Goal: Task Accomplishment & Management: Manage account settings

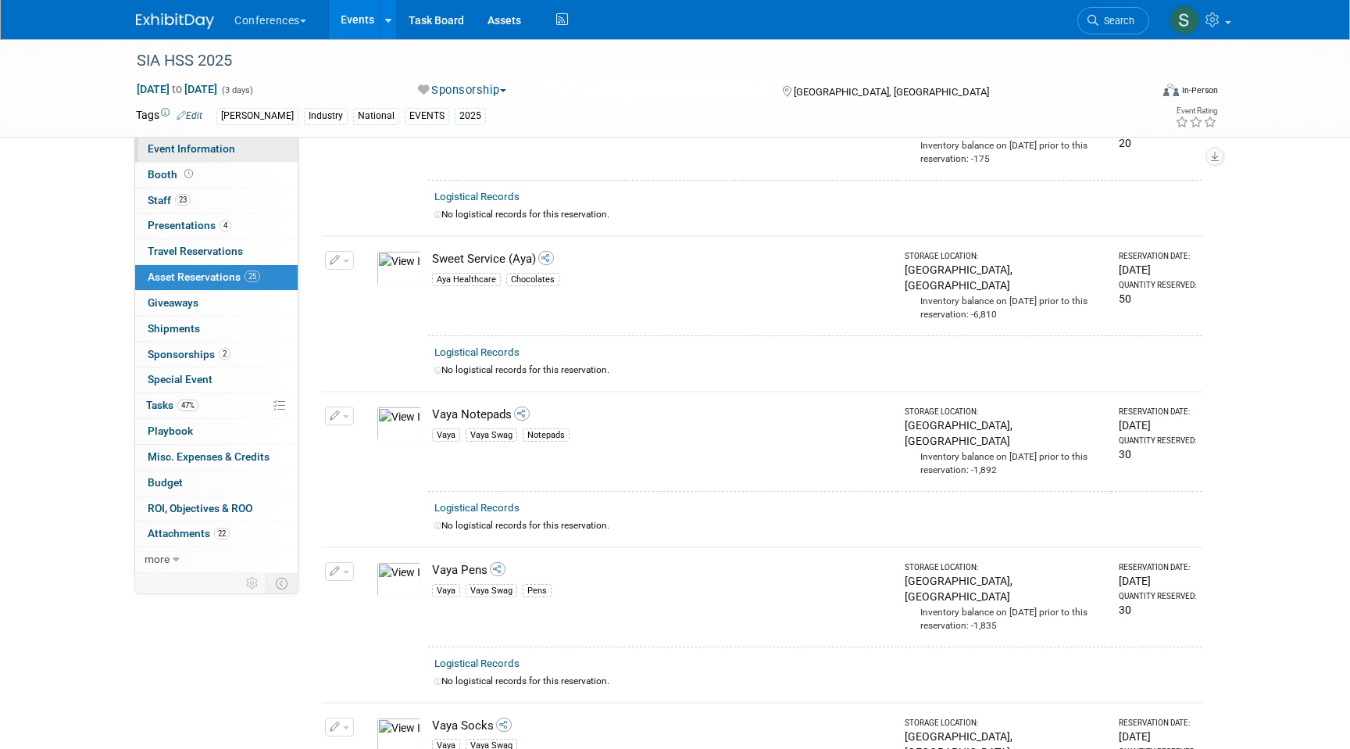
click at [227, 158] on link "Event Information" at bounding box center [216, 149] width 163 height 25
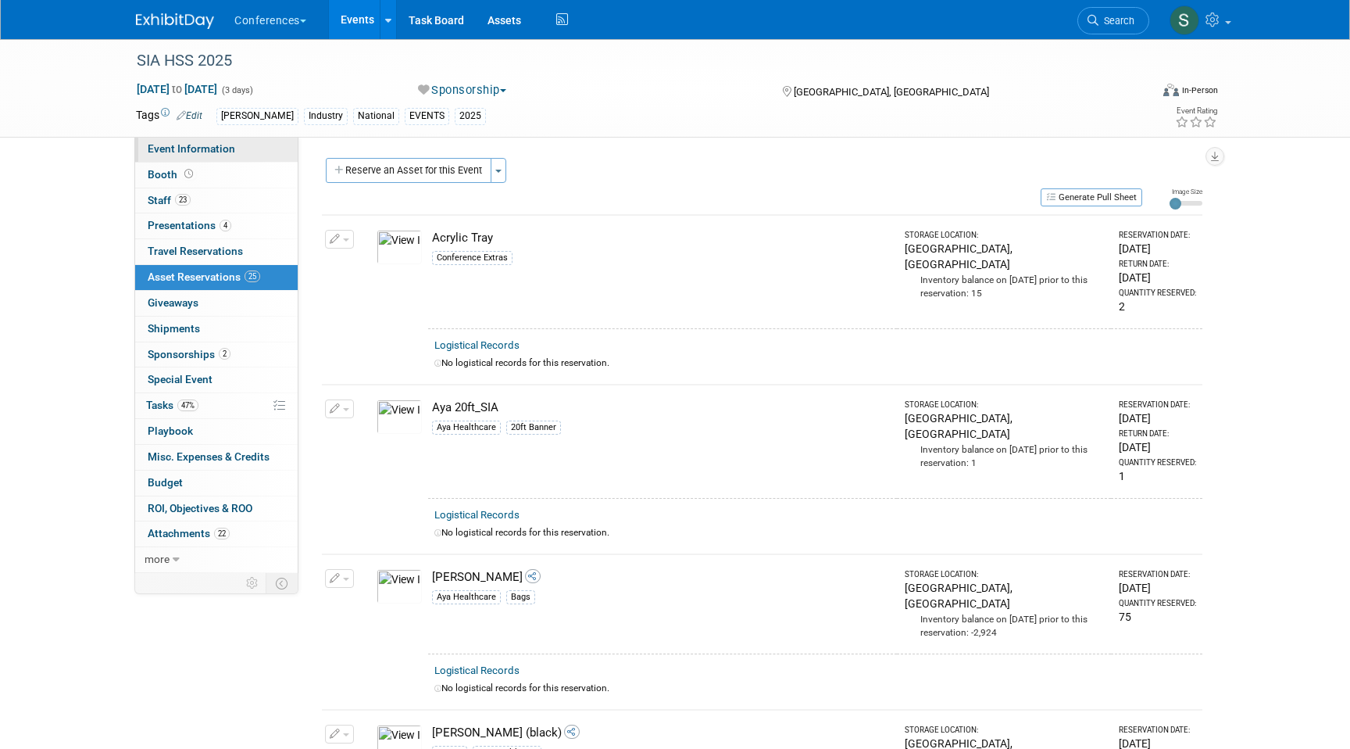
select select "[PERSON_NAME]"
select select "N/a"
select select "[PERSON_NAME]"
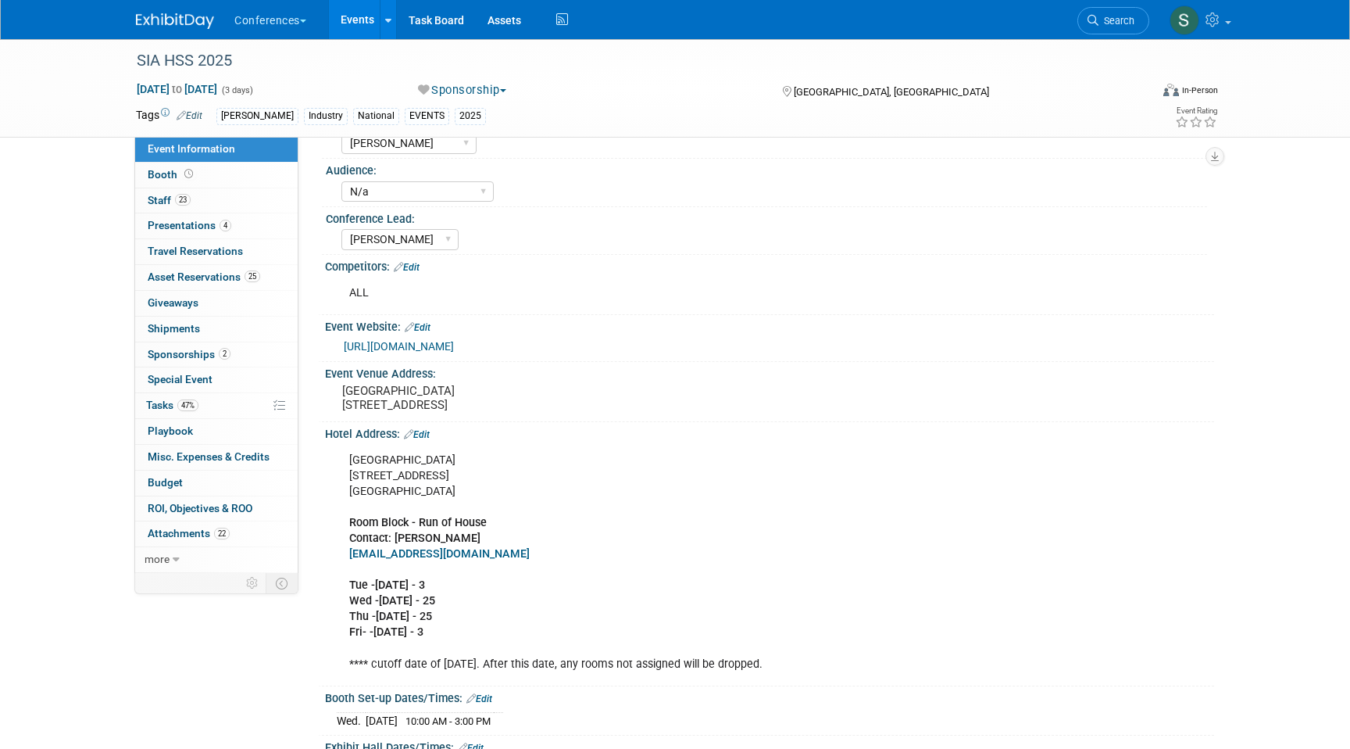
scroll to position [102, 0]
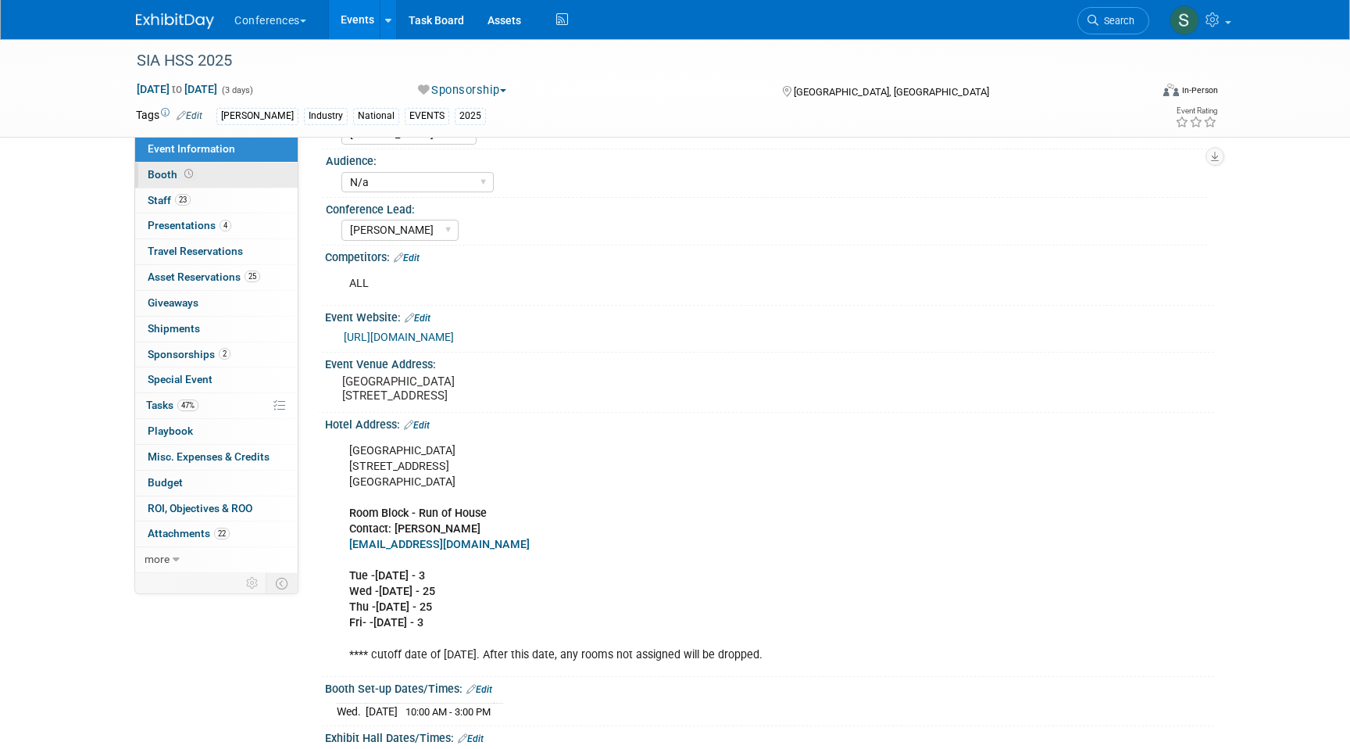
click at [215, 177] on link "Booth" at bounding box center [216, 175] width 163 height 25
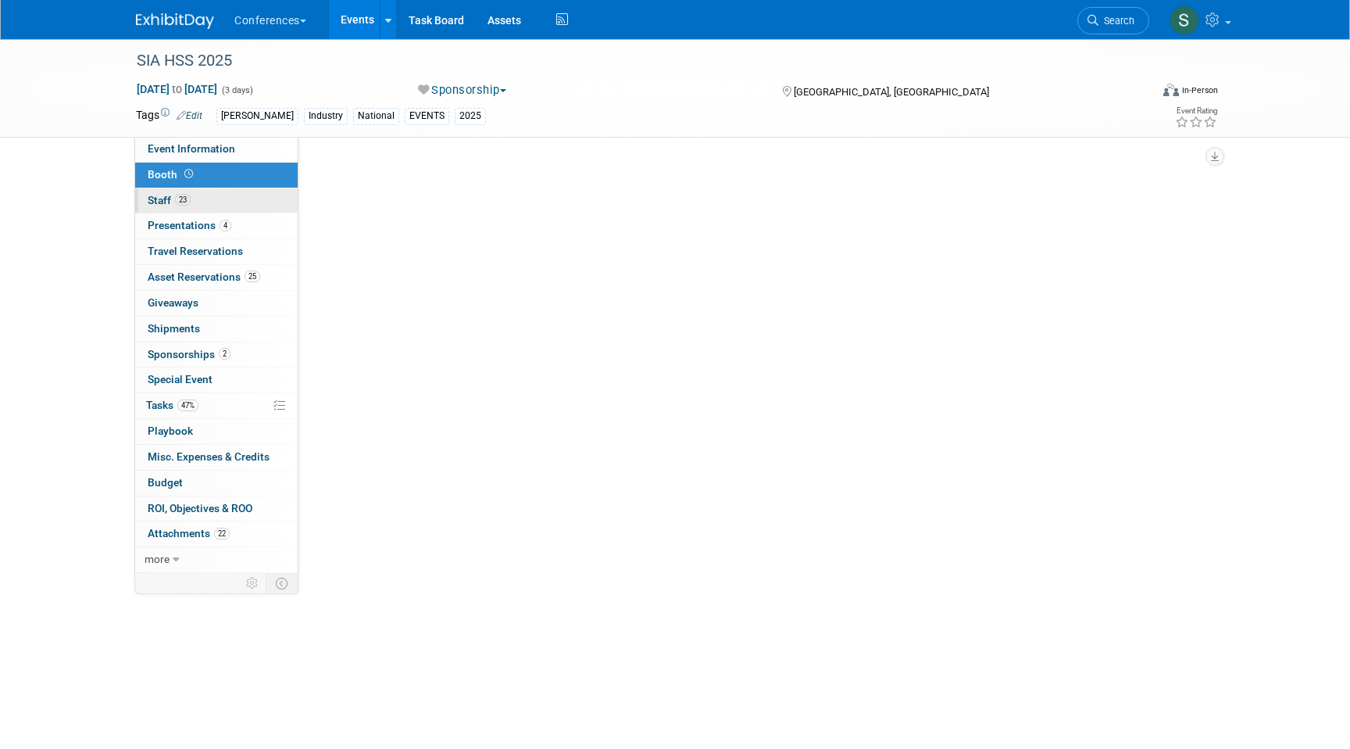
select select "10'x20'"
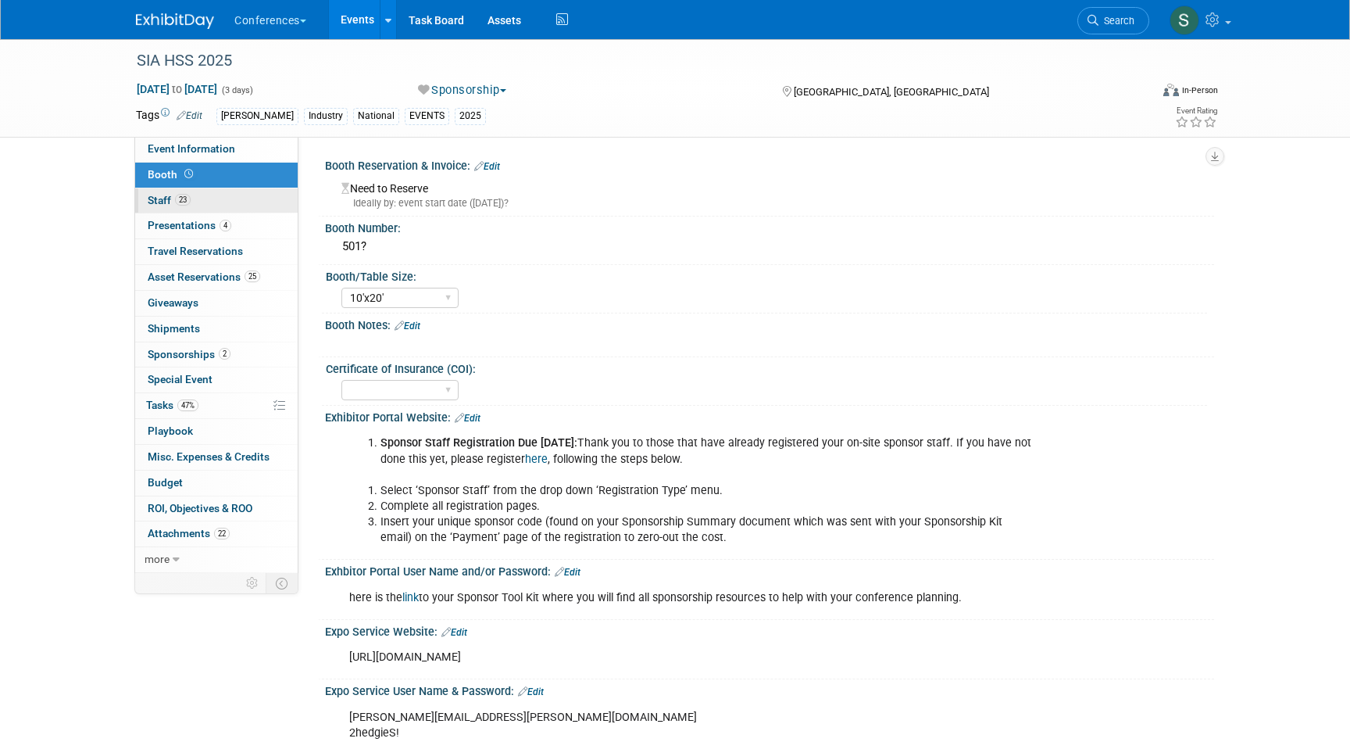
scroll to position [471, 0]
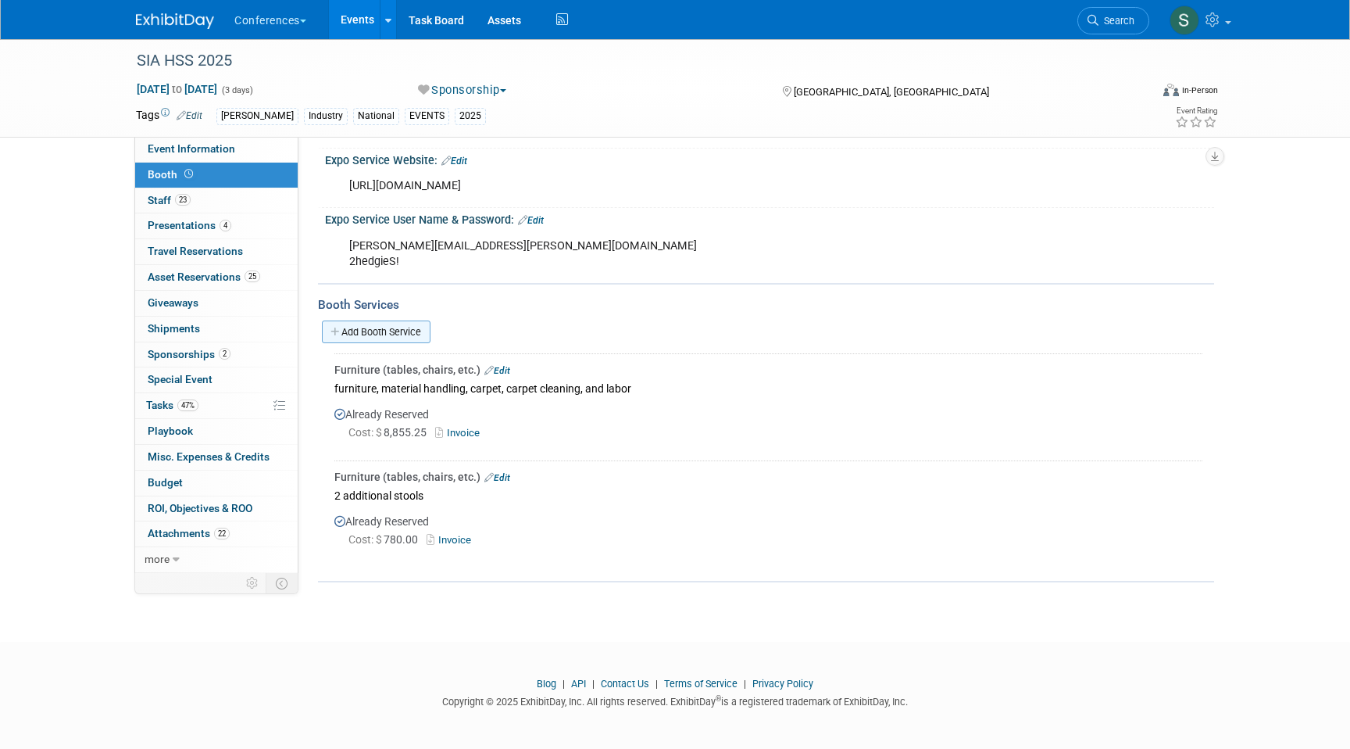
click at [370, 324] on link "Add Booth Service" at bounding box center [376, 331] width 109 height 23
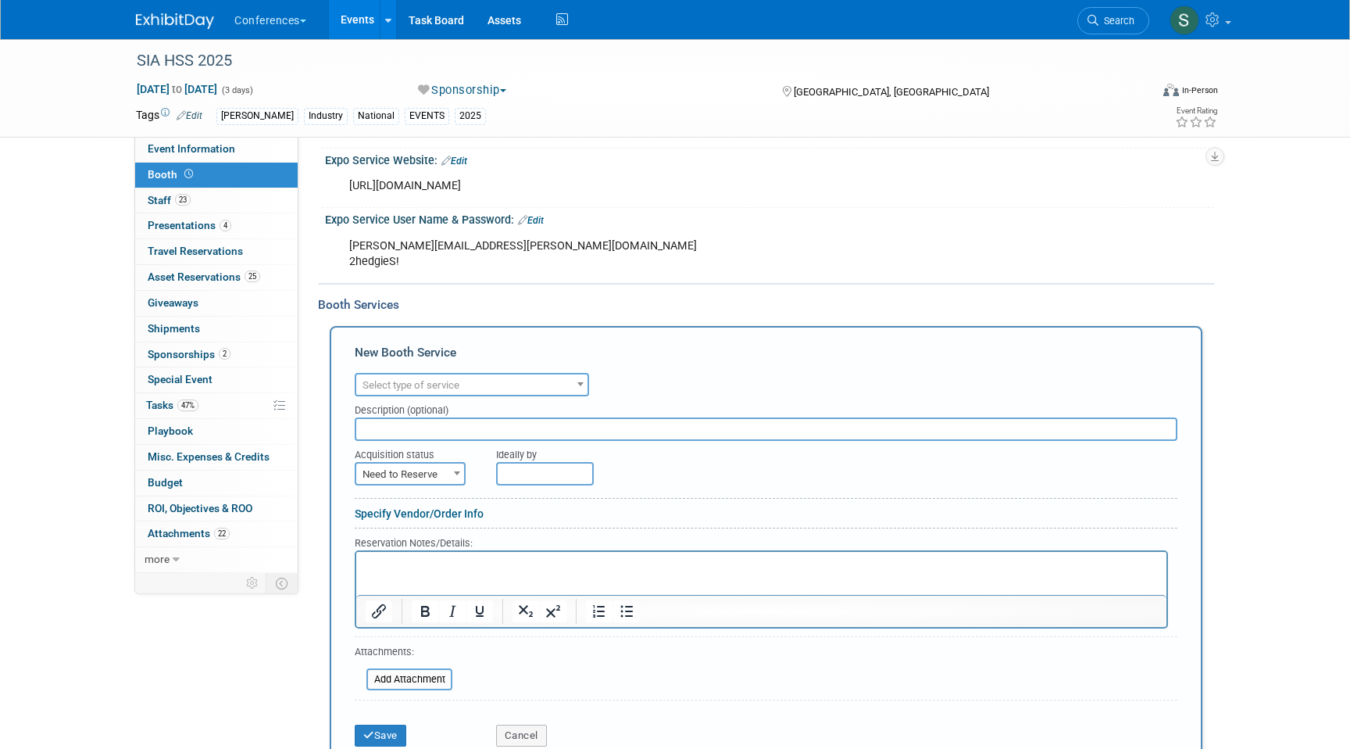
scroll to position [498, 0]
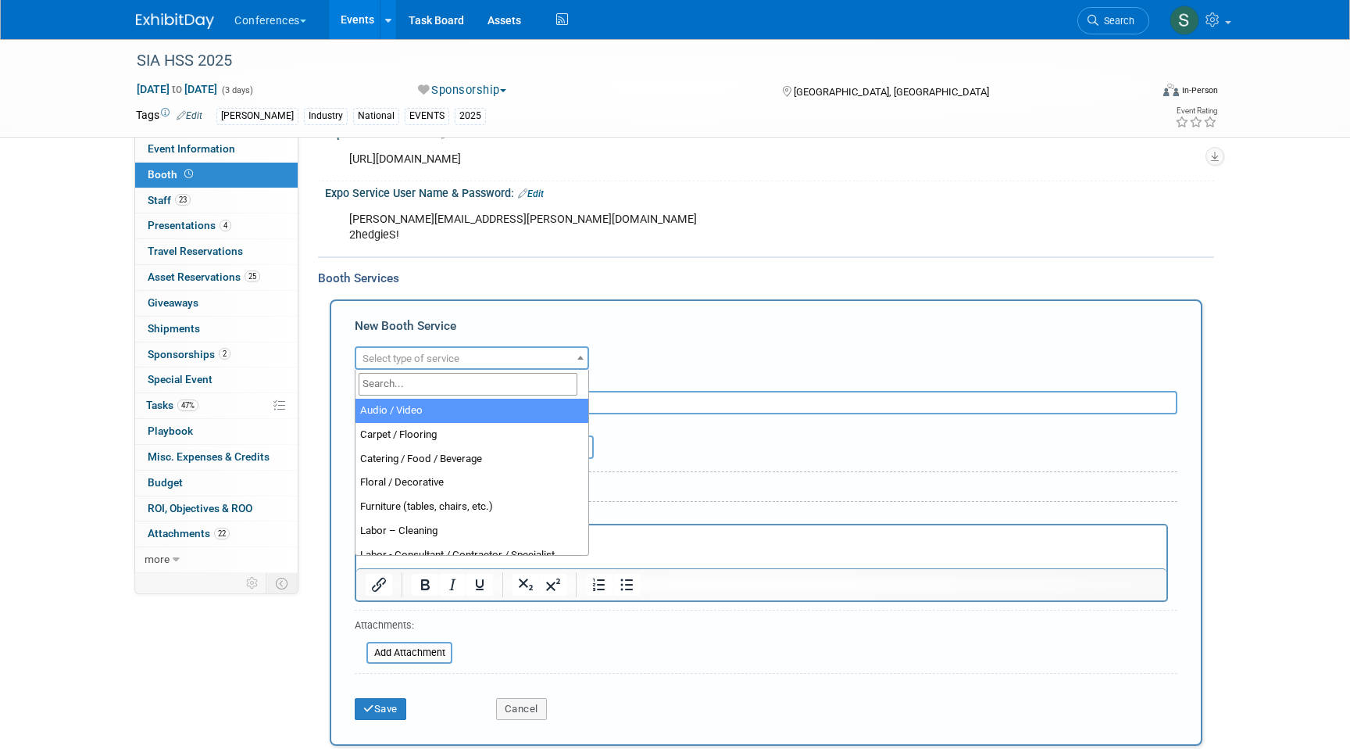
click at [420, 363] on span "Select type of service" at bounding box center [411, 358] width 97 height 12
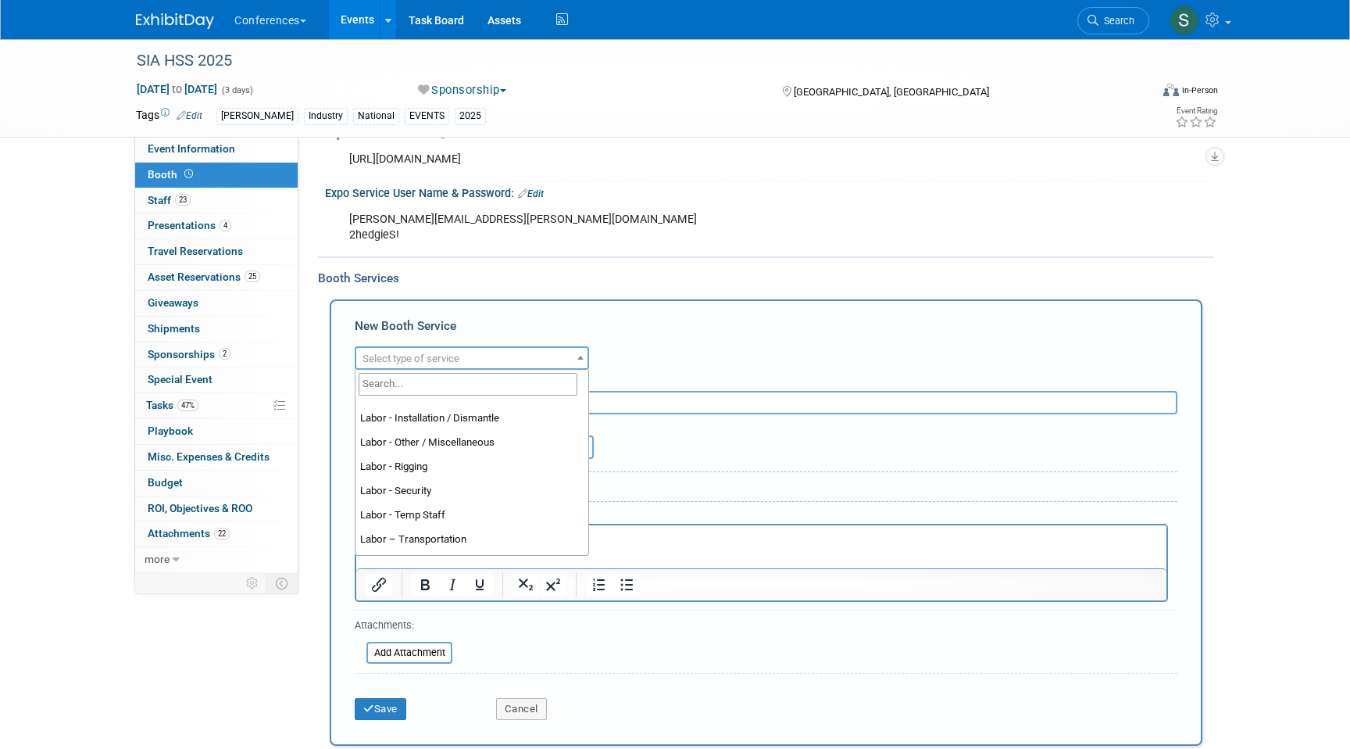
scroll to position [401, 0]
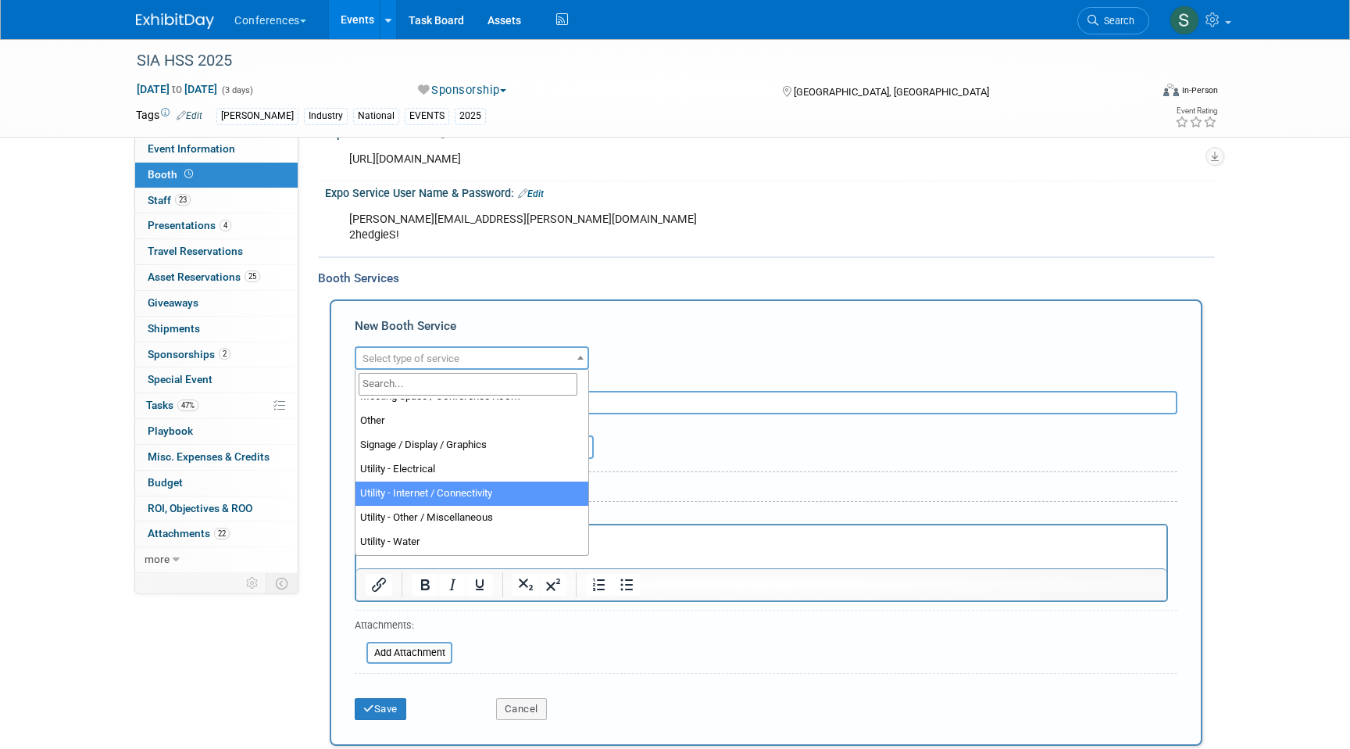
select select "8"
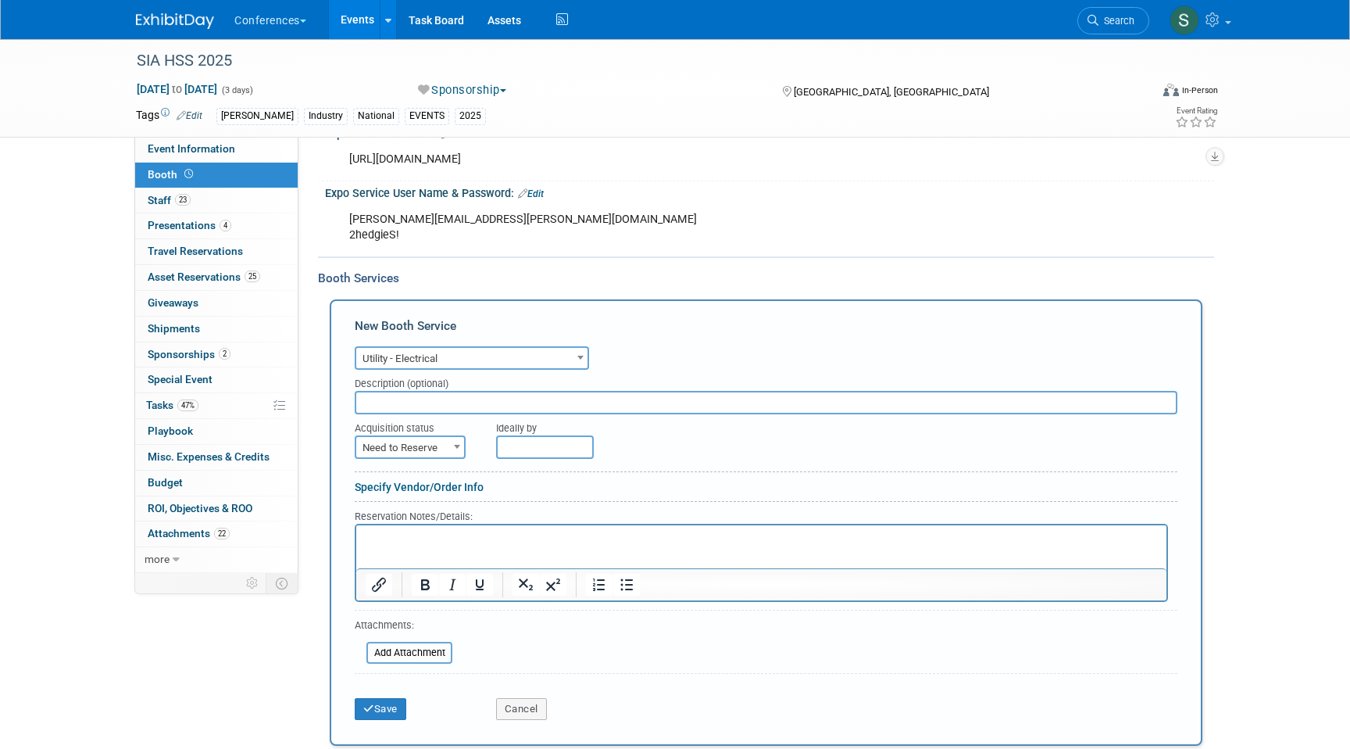
click at [413, 442] on span "Need to Reserve" at bounding box center [410, 448] width 108 height 22
select select "2"
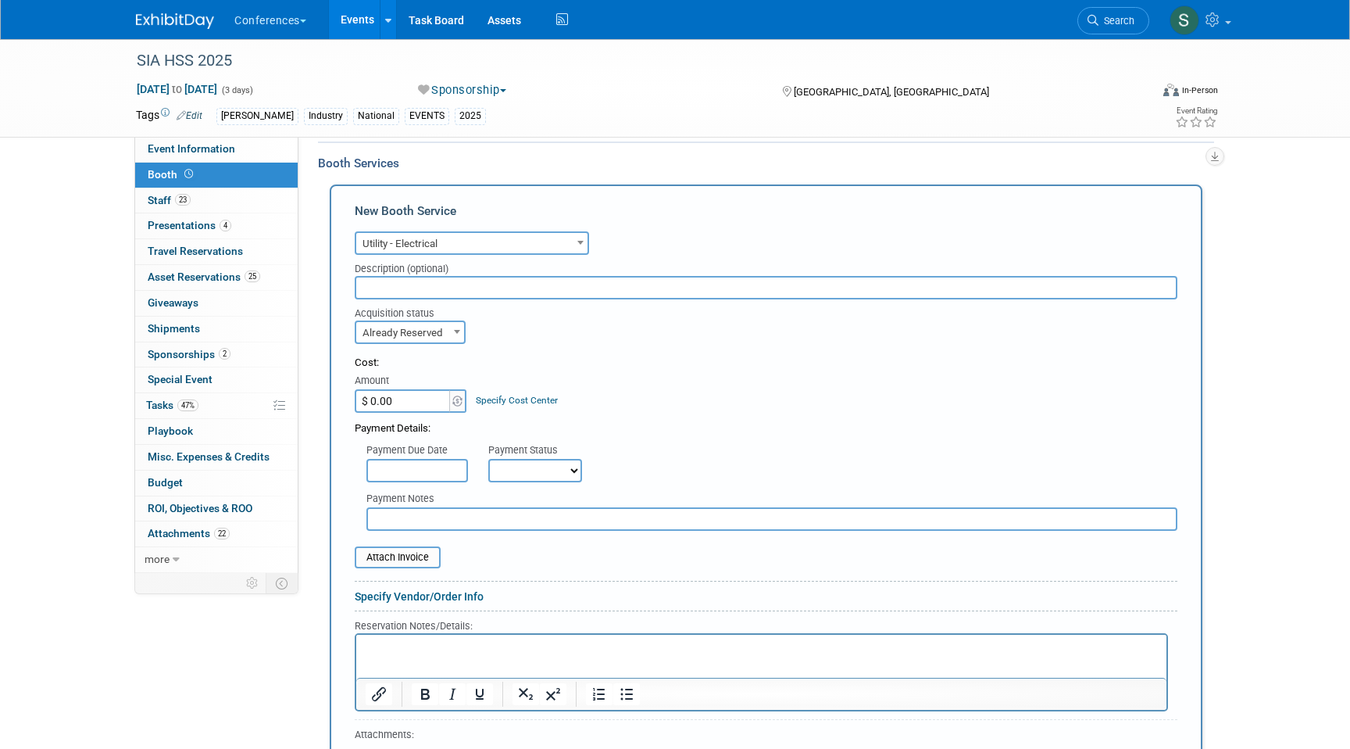
scroll to position [621, 0]
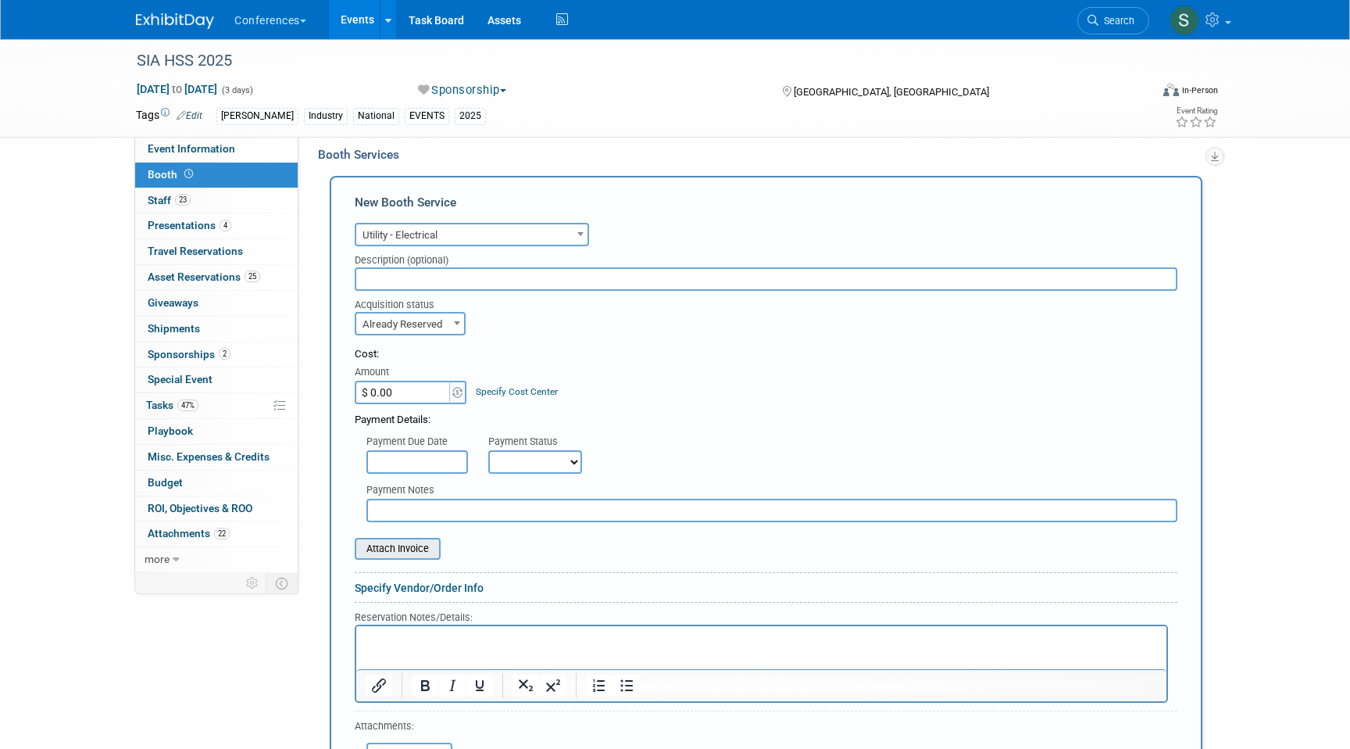
click at [397, 549] on input "file" at bounding box center [346, 548] width 186 height 19
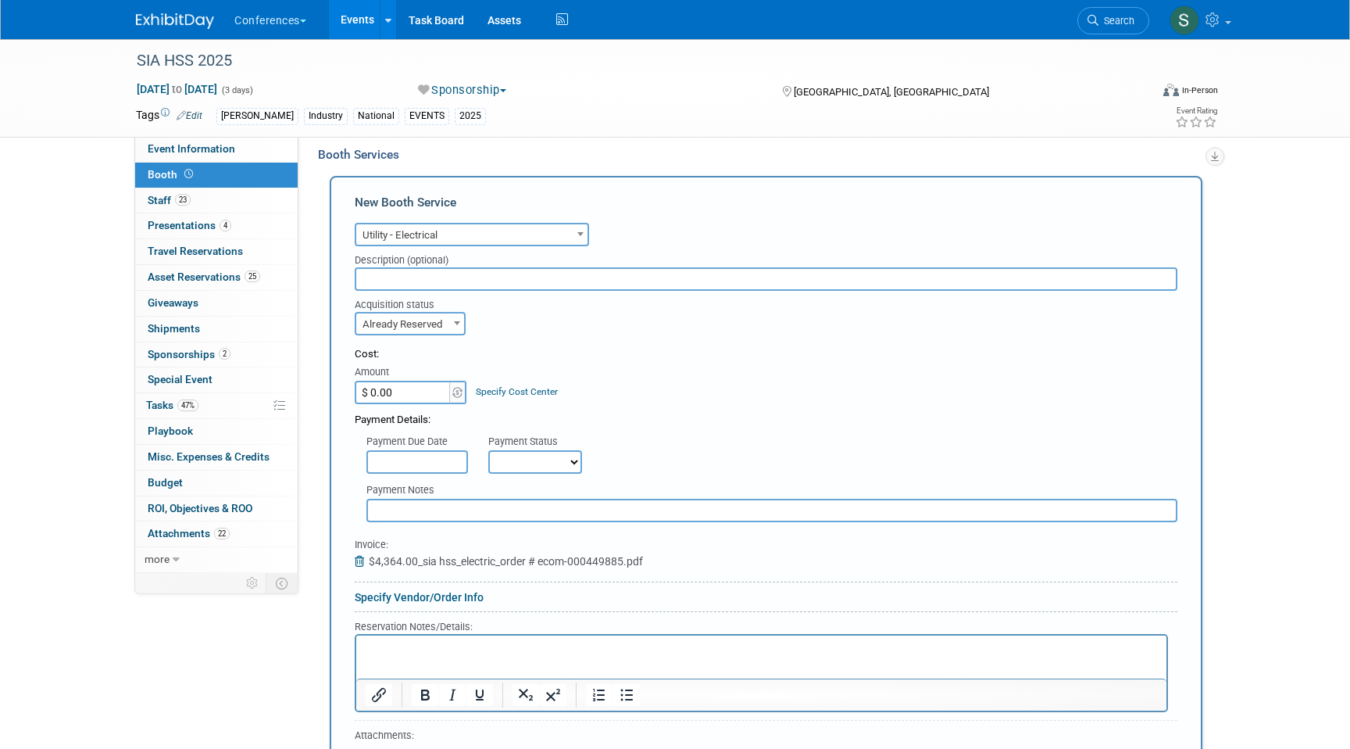
click at [395, 391] on input "$ 0.00" at bounding box center [404, 392] width 98 height 23
type input "$ 4,364.00"
click at [538, 464] on select "Not Paid Yet Partially Paid Paid in Full" at bounding box center [535, 461] width 94 height 23
select select "1"
click at [488, 450] on select "Not Paid Yet Partially Paid Paid in Full" at bounding box center [535, 461] width 94 height 23
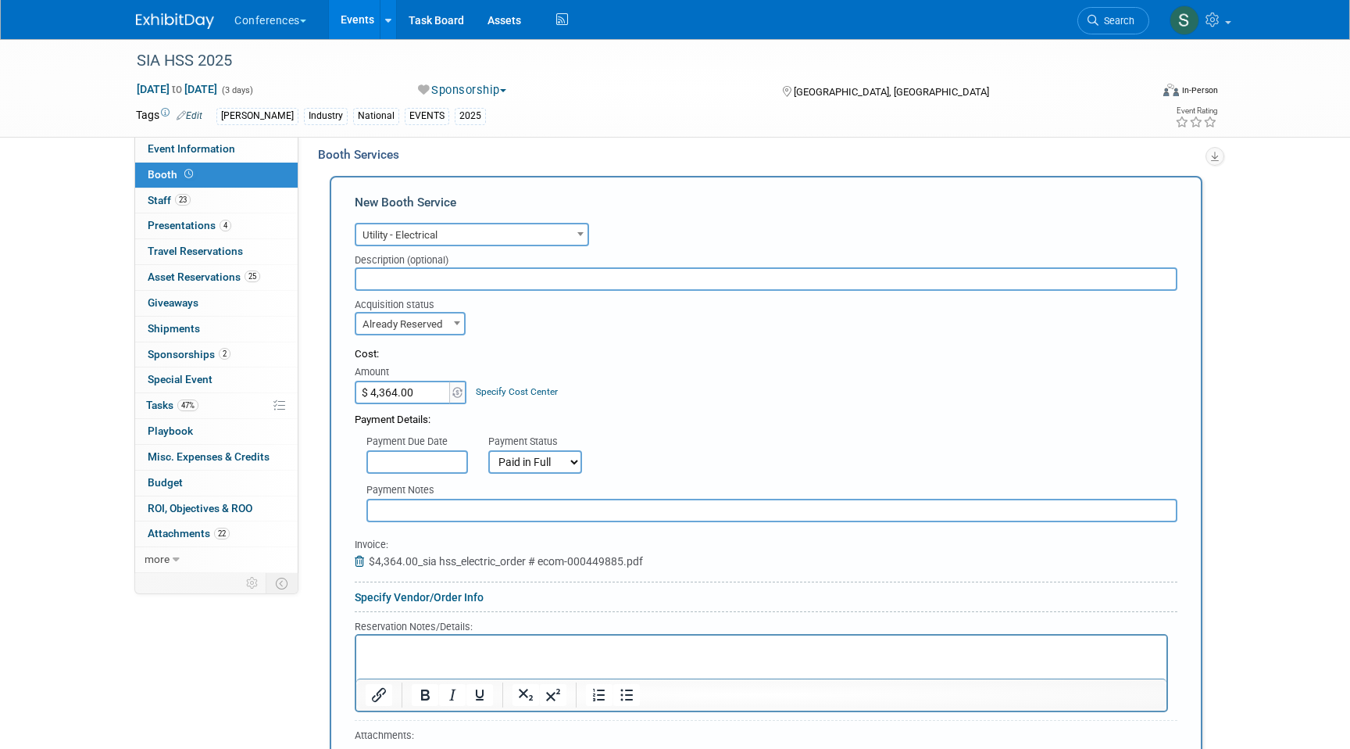
click at [511, 380] on div "Specify Cost Center" at bounding box center [517, 384] width 82 height 29
click at [511, 386] on link "Specify Cost Center" at bounding box center [517, 391] width 82 height 11
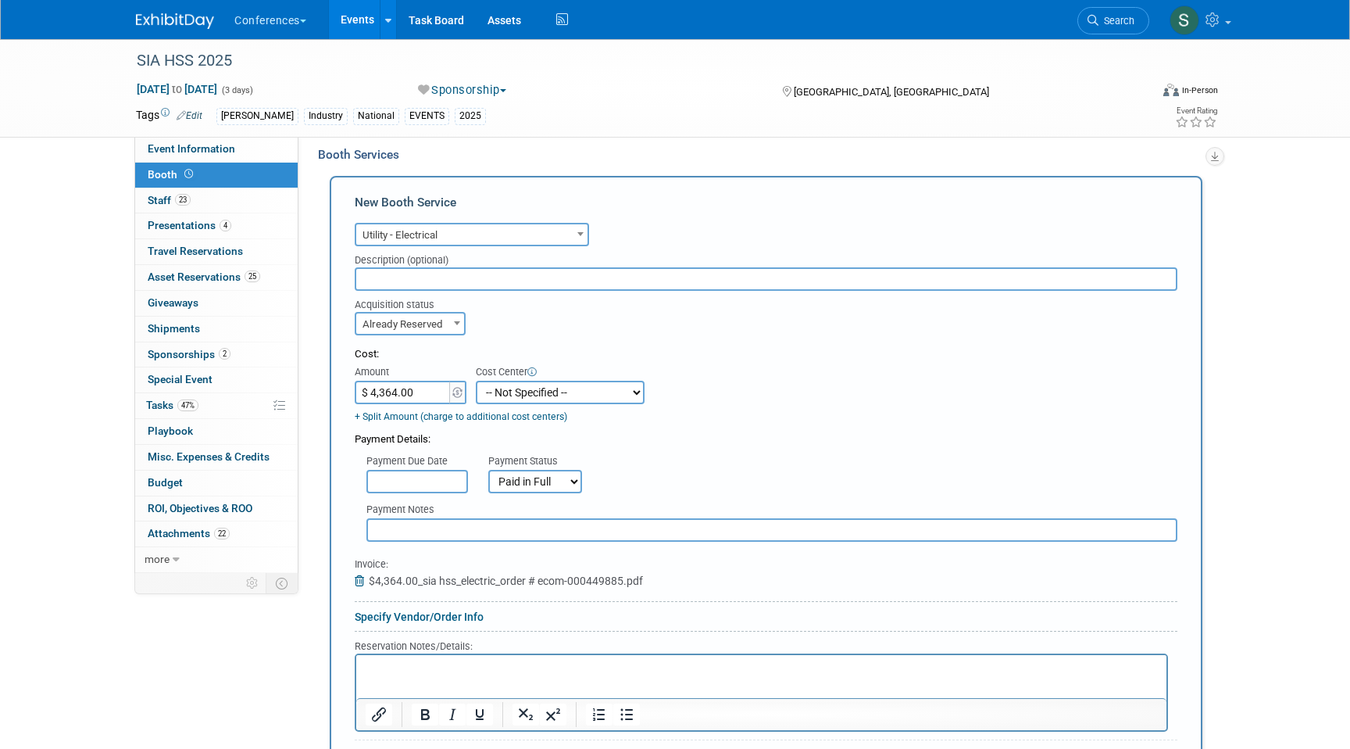
click at [513, 393] on select "-- Not Specified -- Aya Education Aya Healthcare Aya Locums Bespoke Corporate […" at bounding box center [560, 392] width 169 height 23
select select "18965872"
click at [476, 381] on select "-- Not Specified -- Aya Education Aya Healthcare Aya Locums Bespoke Corporate […" at bounding box center [560, 392] width 169 height 23
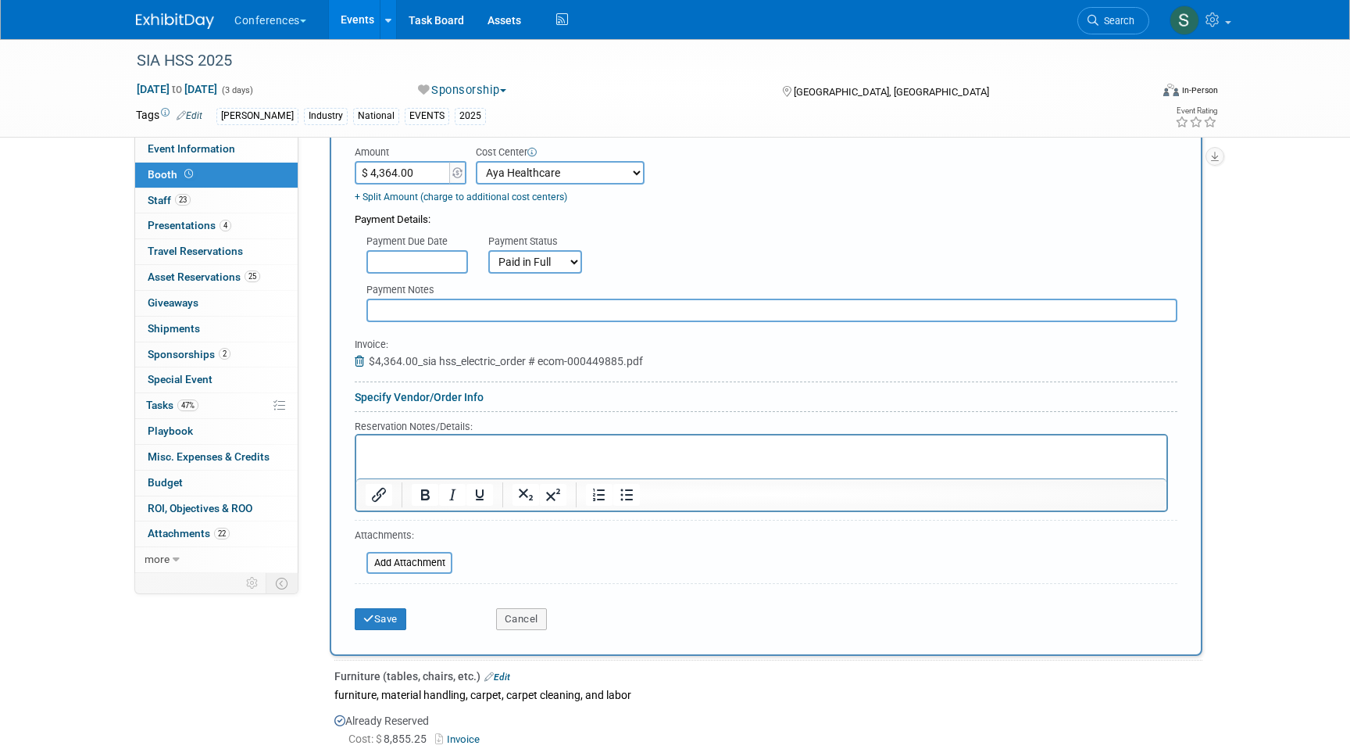
scroll to position [863, 0]
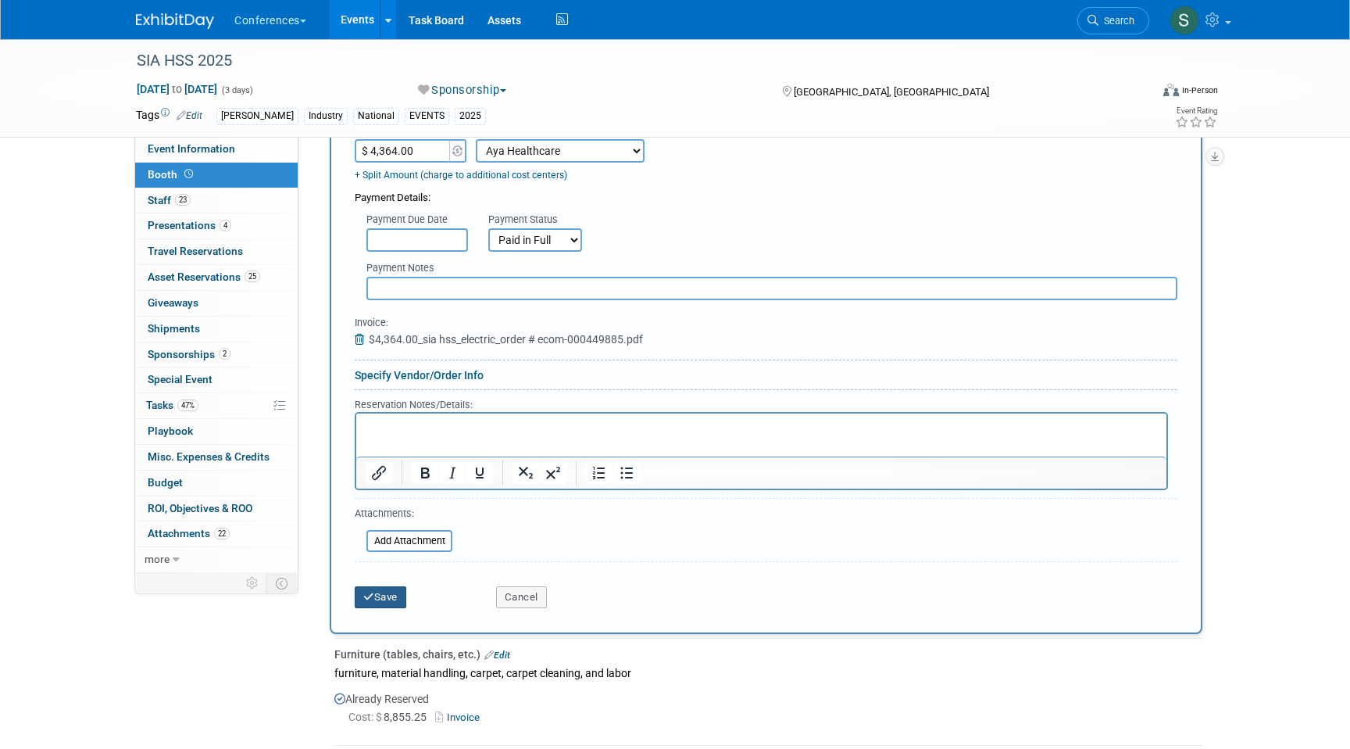
click at [383, 595] on button "Save" at bounding box center [381, 597] width 52 height 22
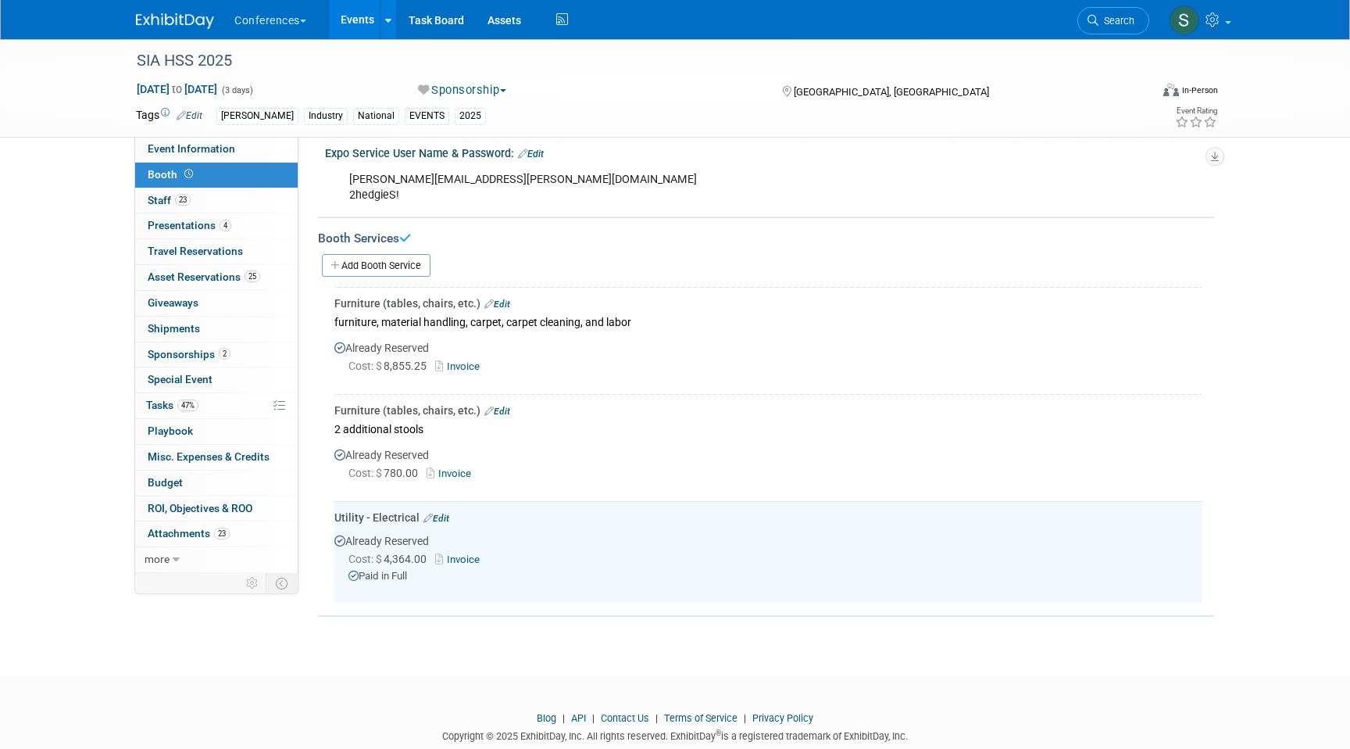
scroll to position [534, 0]
